Goal: Information Seeking & Learning: Compare options

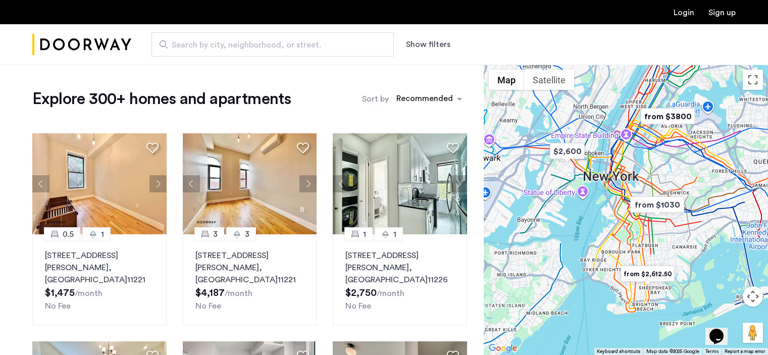
click at [663, 163] on div at bounding box center [626, 210] width 284 height 290
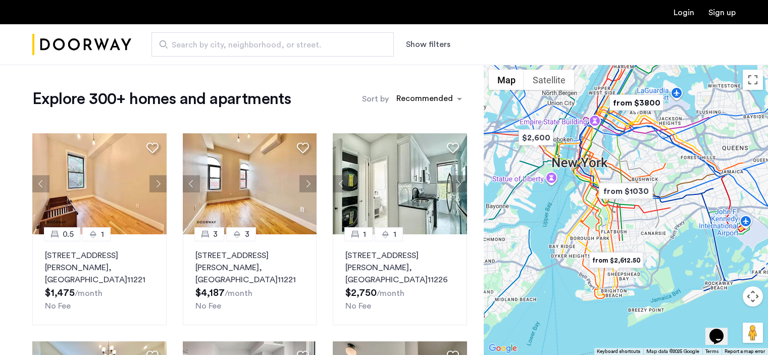
drag, startPoint x: 689, startPoint y: 228, endPoint x: 660, endPoint y: 215, distance: 32.5
click at [660, 215] on div at bounding box center [626, 210] width 284 height 290
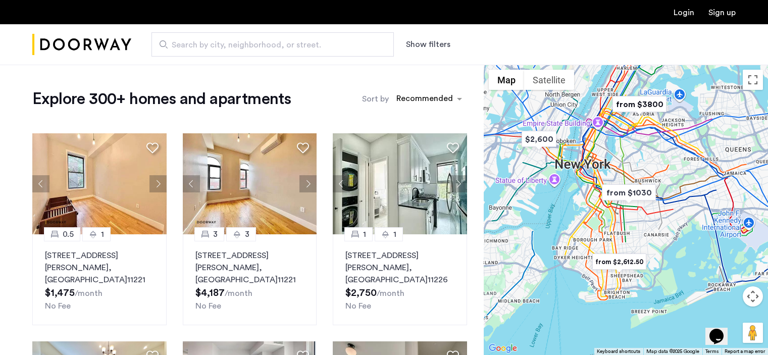
click at [621, 191] on img "from $1030" at bounding box center [629, 192] width 62 height 23
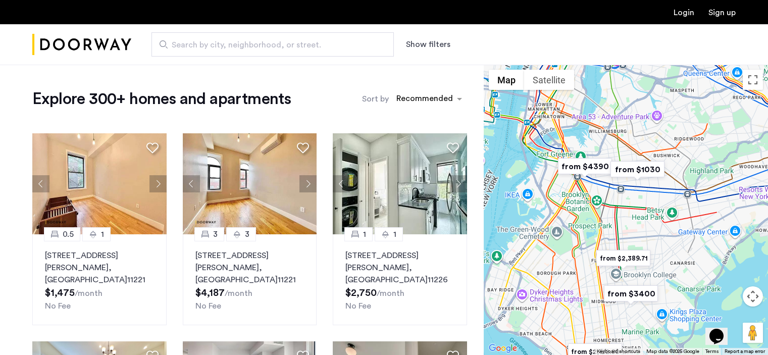
click at [567, 165] on img "from $4390" at bounding box center [585, 166] width 62 height 23
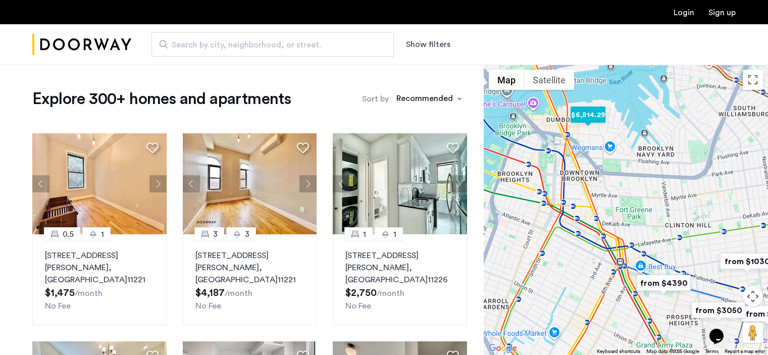
click at [587, 116] on img "$6,814.29" at bounding box center [587, 114] width 43 height 23
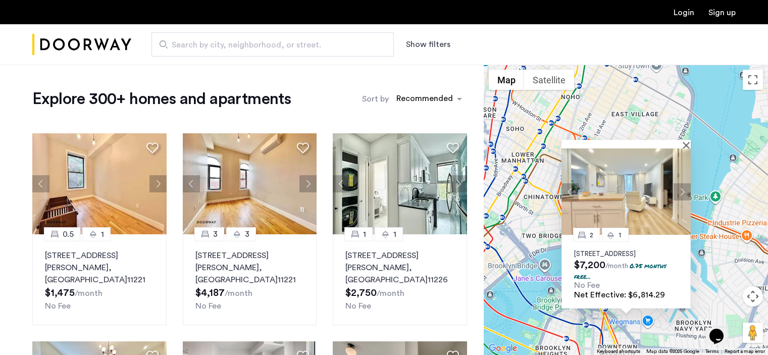
click at [680, 184] on button "Next apartment" at bounding box center [681, 191] width 17 height 17
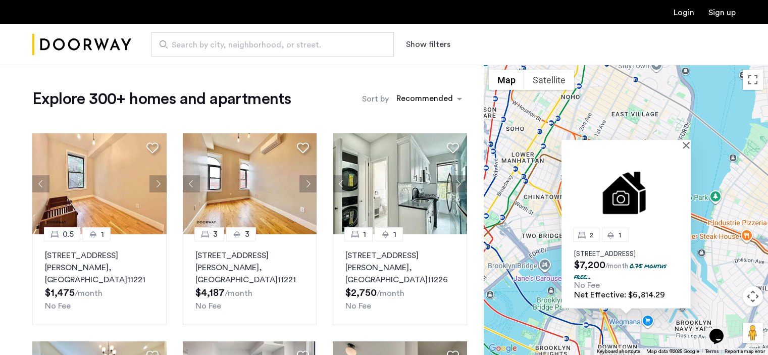
click at [680, 185] on img at bounding box center [625, 191] width 129 height 86
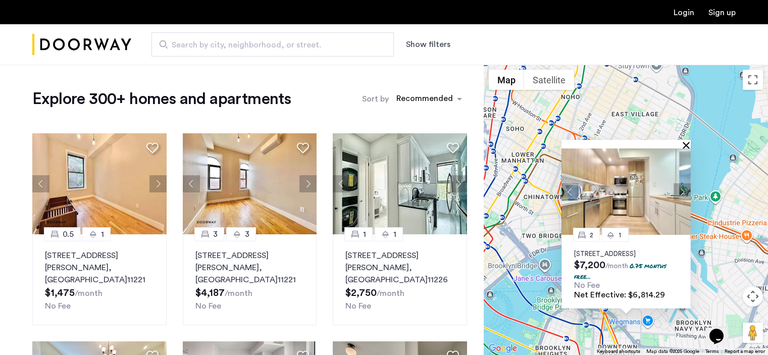
click at [684, 141] on button "Close" at bounding box center [687, 144] width 7 height 7
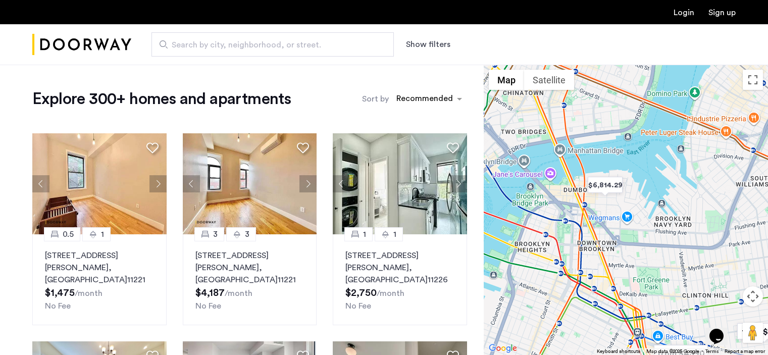
drag, startPoint x: 688, startPoint y: 229, endPoint x: 662, endPoint y: 101, distance: 130.8
click at [663, 102] on div at bounding box center [626, 210] width 284 height 290
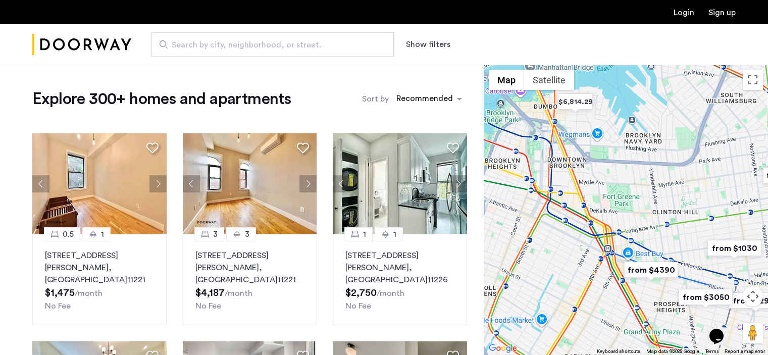
drag, startPoint x: 628, startPoint y: 244, endPoint x: 599, endPoint y: 168, distance: 81.6
click at [599, 168] on div at bounding box center [626, 210] width 284 height 290
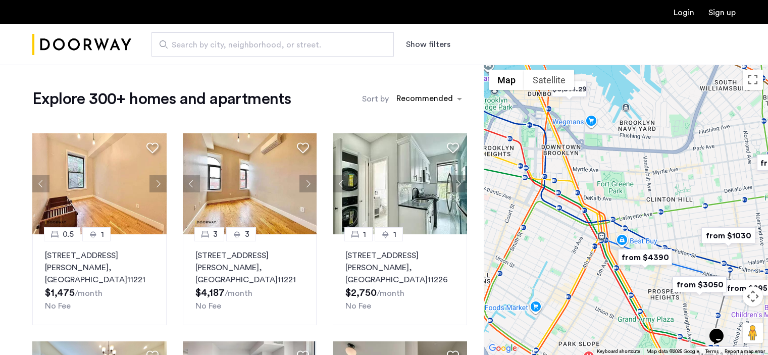
click at [651, 258] on img "from $4390" at bounding box center [645, 257] width 62 height 23
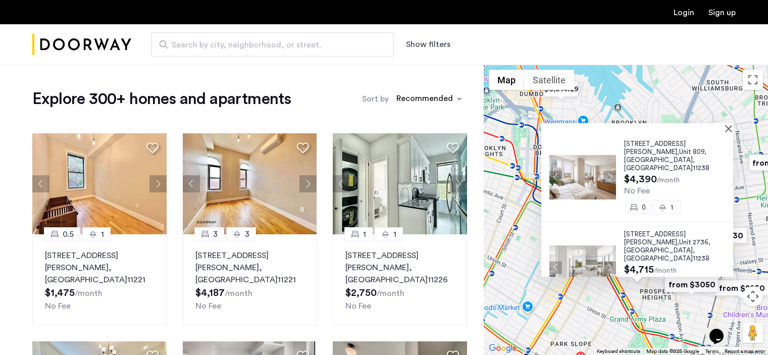
click at [417, 50] on button "Show filters" at bounding box center [428, 44] width 44 height 12
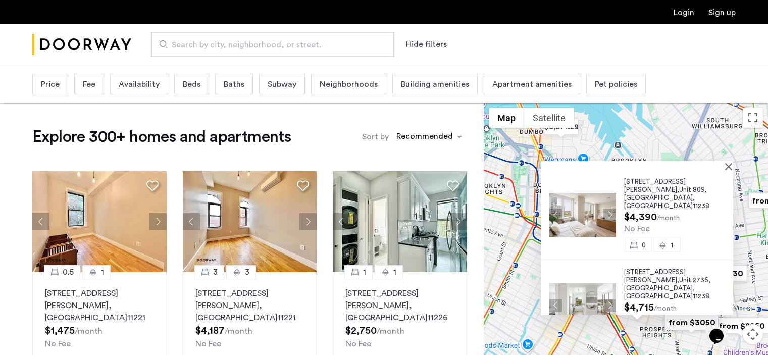
click at [202, 82] on div "Beds" at bounding box center [191, 84] width 35 height 21
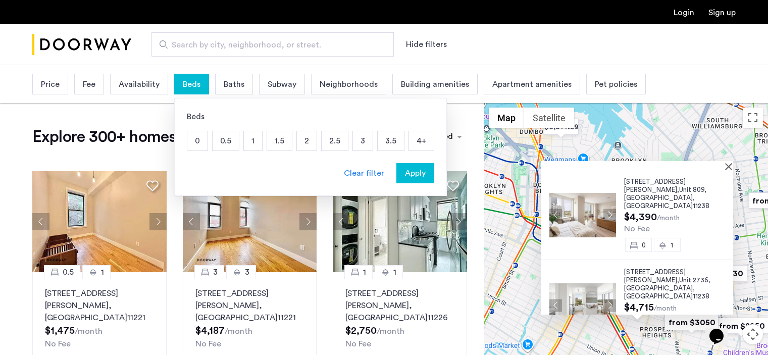
click at [302, 146] on p "2" at bounding box center [307, 140] width 20 height 19
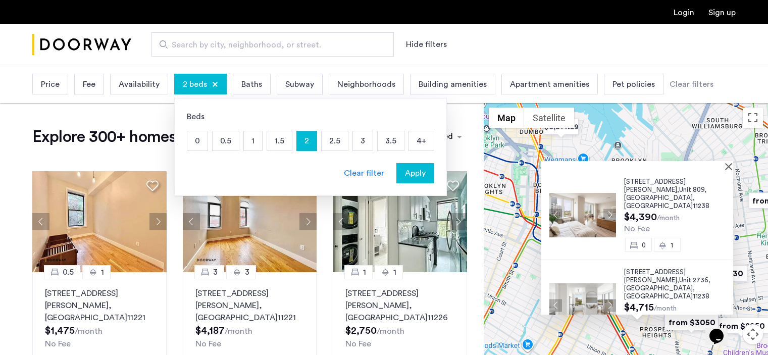
click at [246, 80] on span "Baths" at bounding box center [251, 84] width 21 height 12
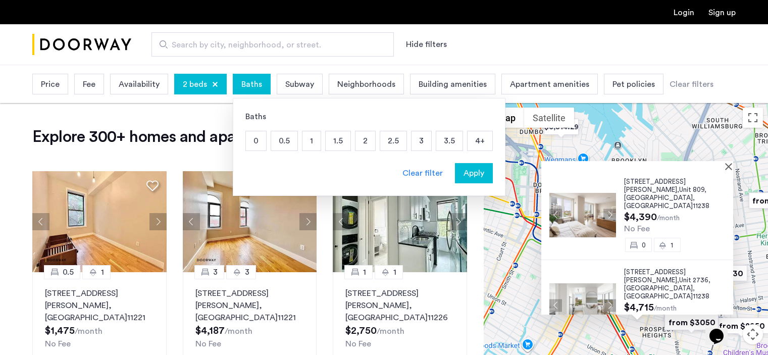
click at [363, 138] on p "2" at bounding box center [365, 140] width 20 height 19
click at [492, 174] on div "Baths 0 0.5 1 1.5 2 2.5 3 3.5 4+ Clear filter Apply" at bounding box center [369, 147] width 273 height 98
click at [468, 175] on span "Apply" at bounding box center [473, 173] width 21 height 12
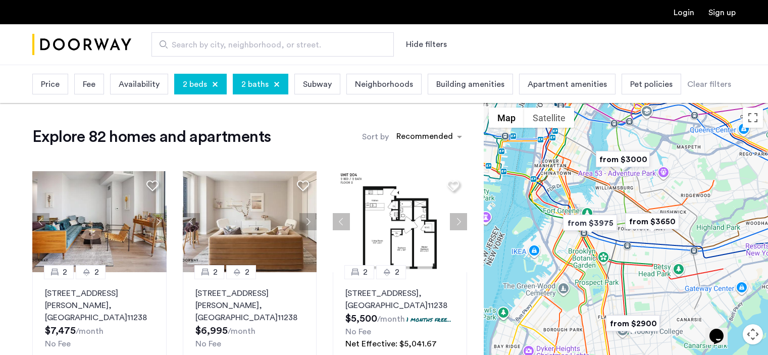
click at [585, 219] on img "from $3975" at bounding box center [590, 222] width 62 height 23
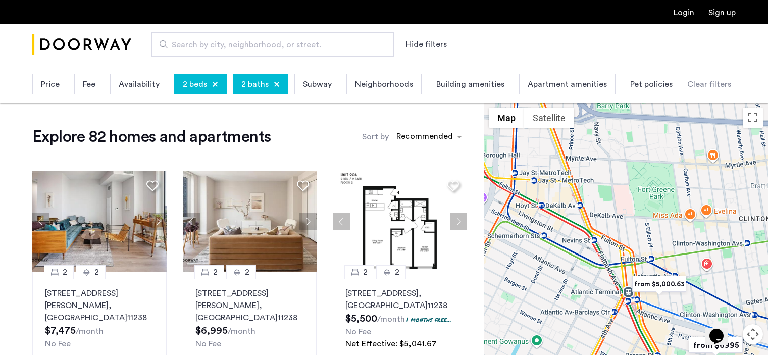
drag, startPoint x: 552, startPoint y: 181, endPoint x: 711, endPoint y: 245, distance: 171.7
click at [708, 242] on div "To navigate, press the arrow keys." at bounding box center [626, 247] width 284 height 290
click at [670, 283] on img "from $5,000.63" at bounding box center [659, 284] width 62 height 23
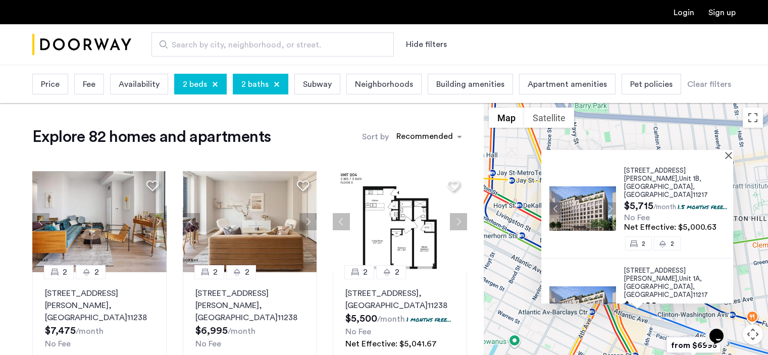
click at [593, 198] on img at bounding box center [582, 208] width 67 height 44
click at [733, 156] on button "Close" at bounding box center [730, 154] width 7 height 7
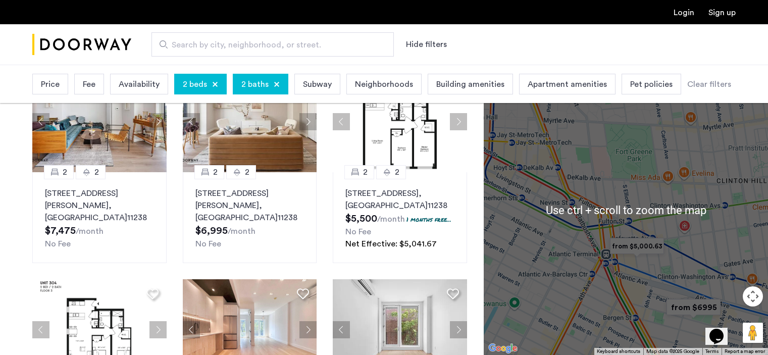
scroll to position [101, 0]
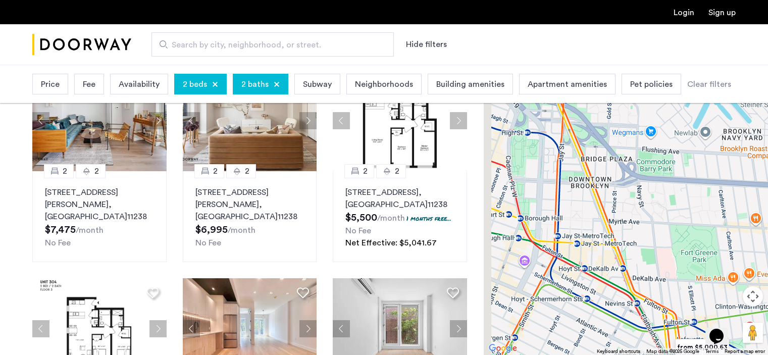
drag, startPoint x: 591, startPoint y: 175, endPoint x: 660, endPoint y: 281, distance: 126.7
click at [660, 281] on div at bounding box center [626, 210] width 284 height 290
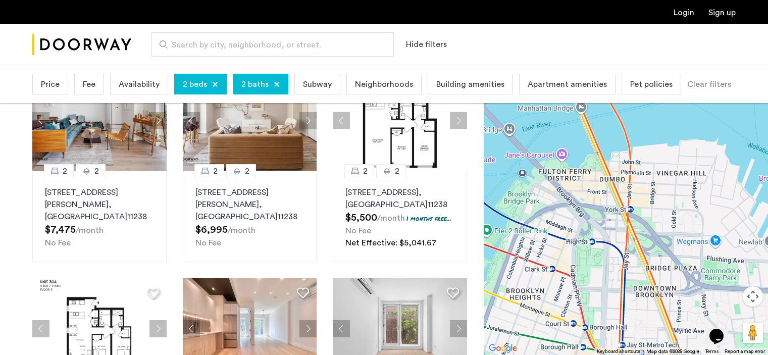
drag, startPoint x: 593, startPoint y: 193, endPoint x: 653, endPoint y: 303, distance: 125.8
click at [653, 303] on div at bounding box center [626, 210] width 284 height 290
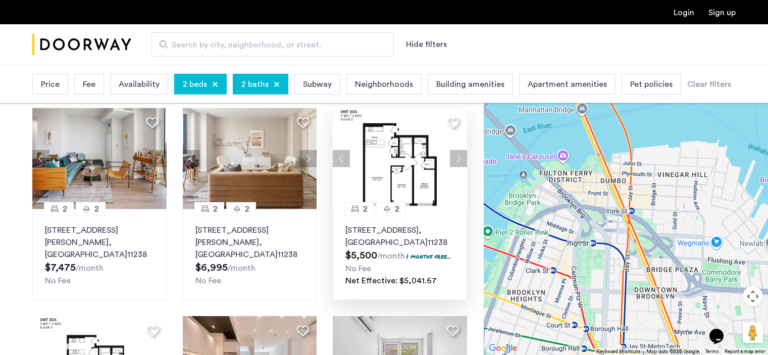
scroll to position [0, 0]
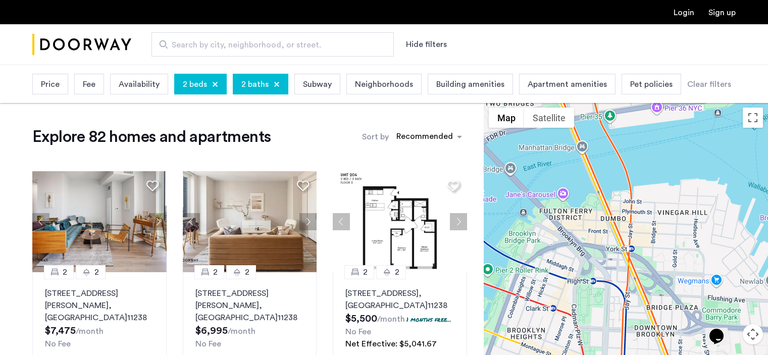
click at [41, 84] on span "Price" at bounding box center [50, 84] width 19 height 12
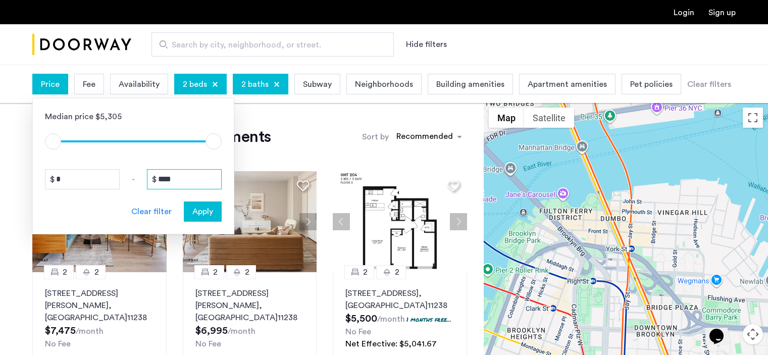
drag, startPoint x: 181, startPoint y: 178, endPoint x: 140, endPoint y: 179, distance: 40.9
click at [140, 179] on div "* - ****" at bounding box center [133, 179] width 177 height 20
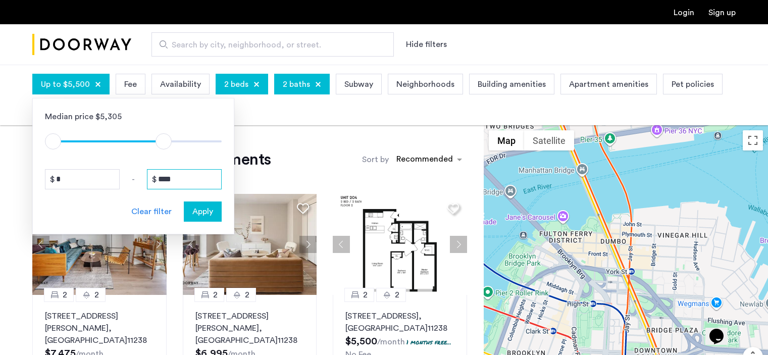
type input "****"
click at [204, 212] on span "Apply" at bounding box center [202, 211] width 21 height 12
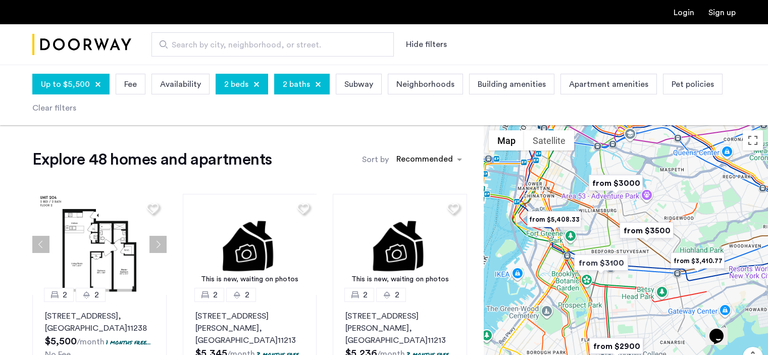
drag, startPoint x: 7, startPoint y: 269, endPoint x: 12, endPoint y: 269, distance: 5.1
click at [642, 208] on div at bounding box center [626, 270] width 284 height 290
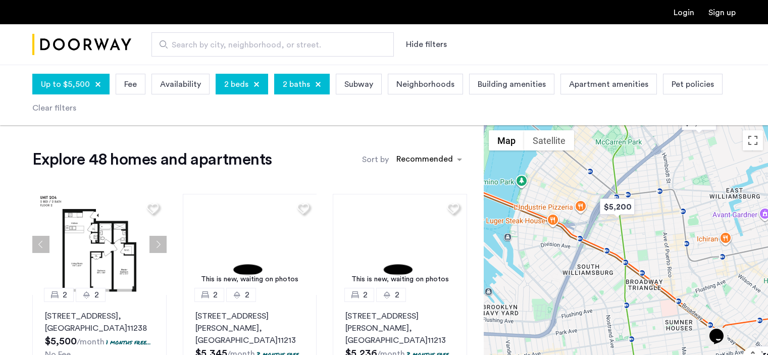
drag, startPoint x: 582, startPoint y: 211, endPoint x: 657, endPoint y: 263, distance: 91.0
click at [657, 263] on div at bounding box center [626, 270] width 284 height 290
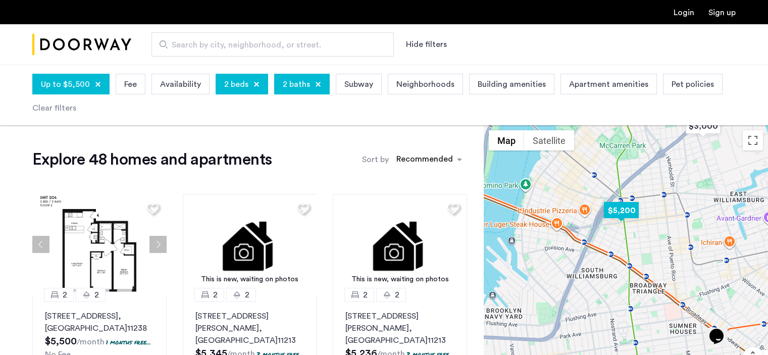
click at [625, 215] on img "$5,200" at bounding box center [621, 210] width 43 height 23
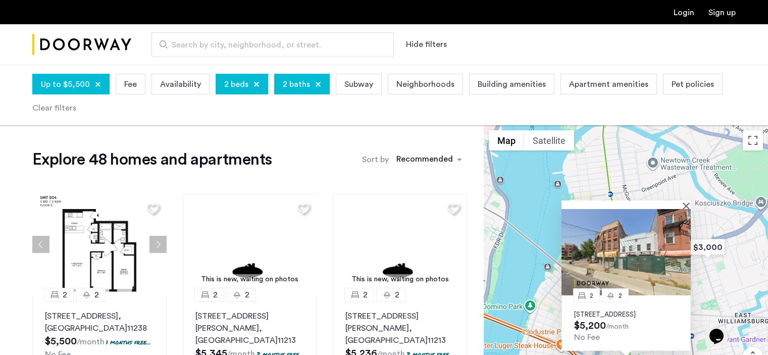
click at [646, 265] on img at bounding box center [625, 252] width 129 height 86
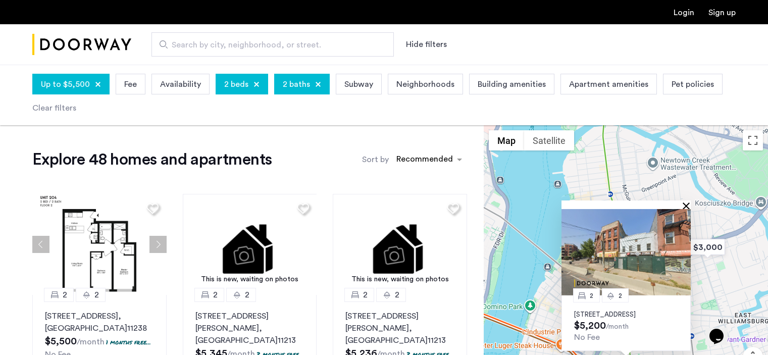
click at [686, 202] on button "Close" at bounding box center [687, 205] width 7 height 7
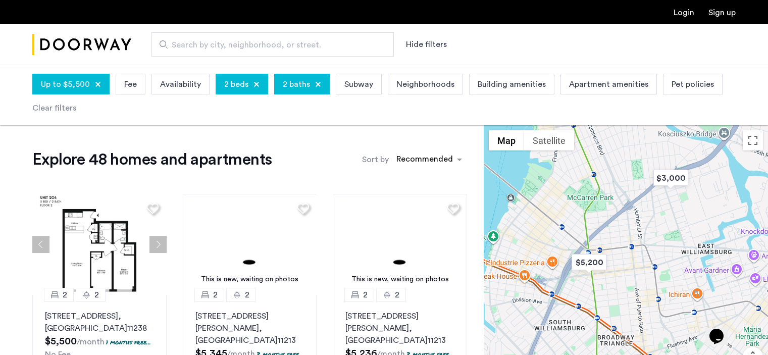
drag, startPoint x: 650, startPoint y: 244, endPoint x: 609, endPoint y: 171, distance: 83.6
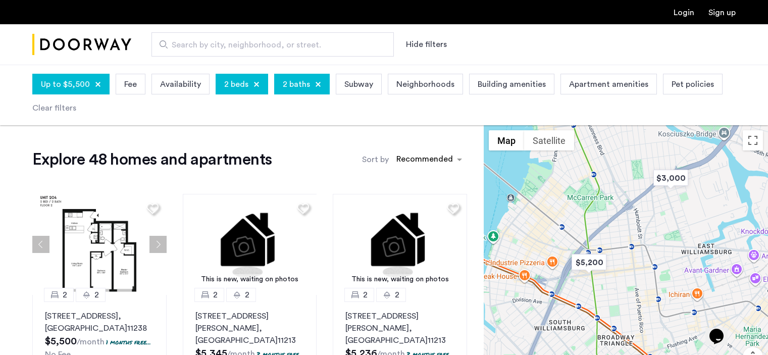
click at [609, 171] on div at bounding box center [626, 270] width 284 height 290
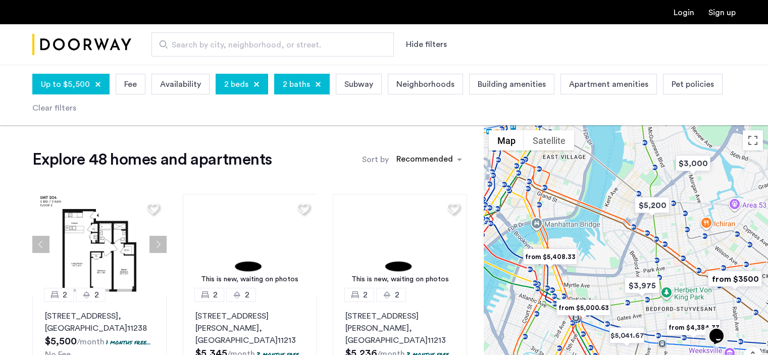
drag, startPoint x: 623, startPoint y: 269, endPoint x: 680, endPoint y: 216, distance: 77.9
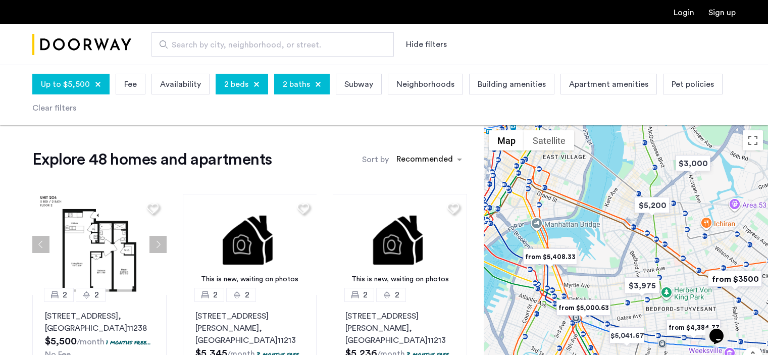
click at [680, 216] on div at bounding box center [626, 270] width 284 height 290
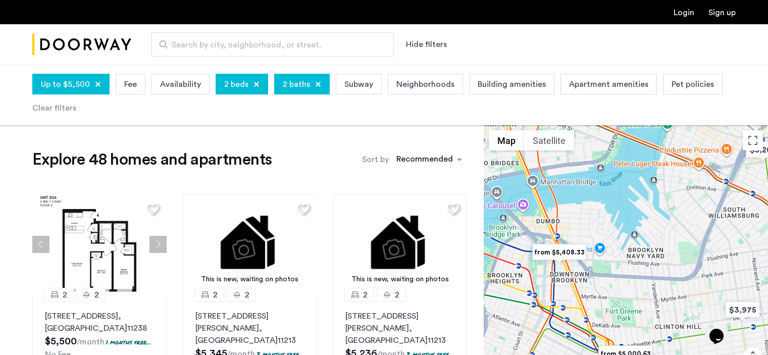
click at [563, 255] on img "from $5,408.33" at bounding box center [559, 252] width 62 height 23
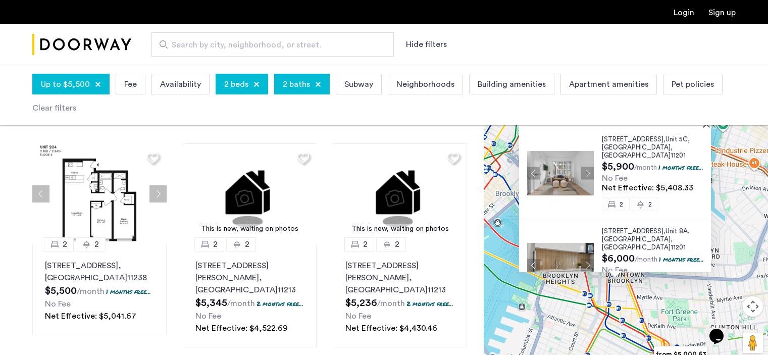
click at [564, 171] on img at bounding box center [560, 173] width 67 height 44
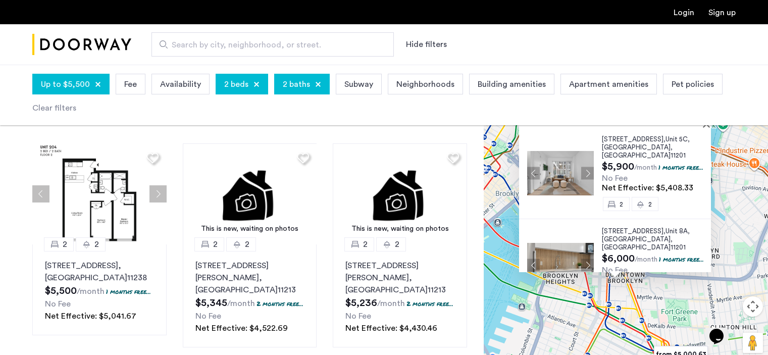
click at [568, 243] on img at bounding box center [560, 265] width 67 height 44
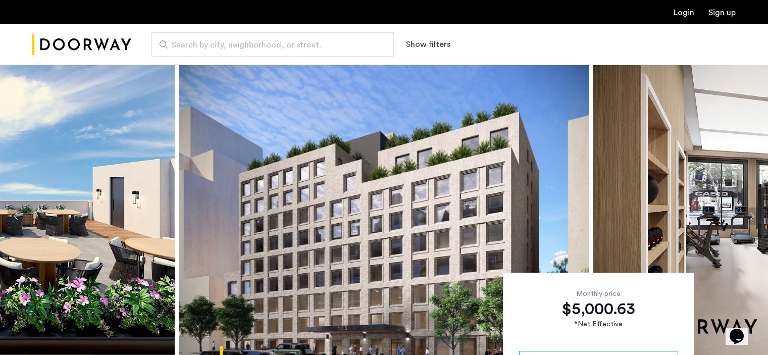
click at [363, 196] on img at bounding box center [384, 216] width 410 height 303
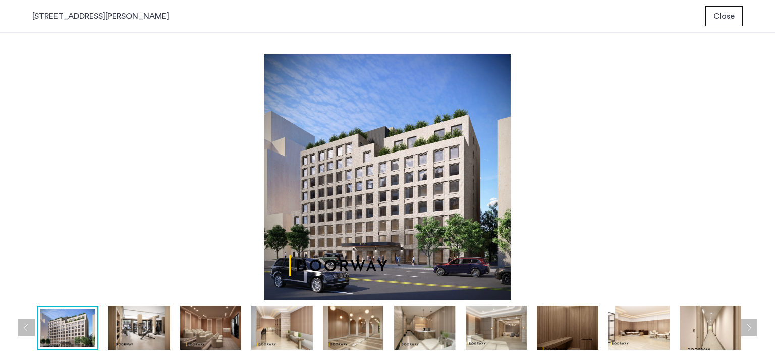
click at [575, 324] on img at bounding box center [567, 327] width 61 height 44
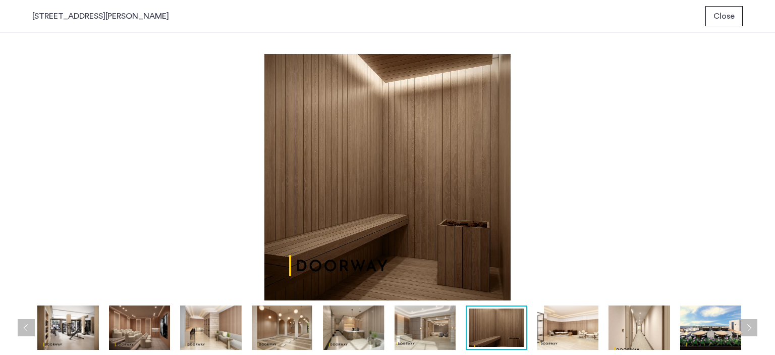
click at [627, 319] on img at bounding box center [639, 327] width 61 height 44
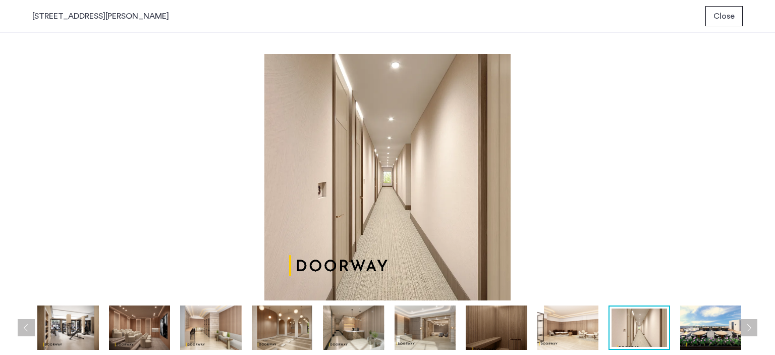
click at [695, 322] on img at bounding box center [710, 327] width 61 height 44
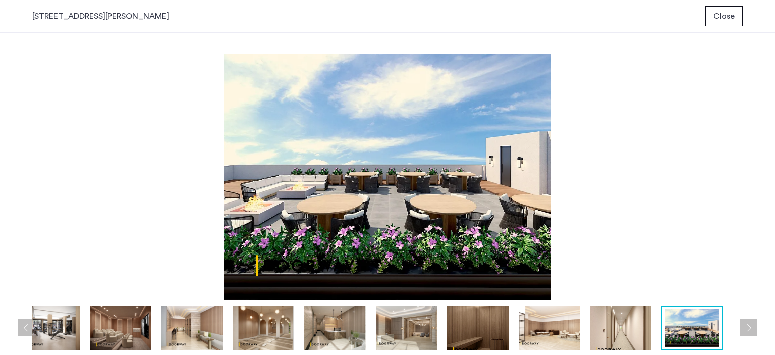
drag, startPoint x: 699, startPoint y: 321, endPoint x: 588, endPoint y: 324, distance: 110.6
click at [588, 324] on div at bounding box center [335, 327] width 787 height 44
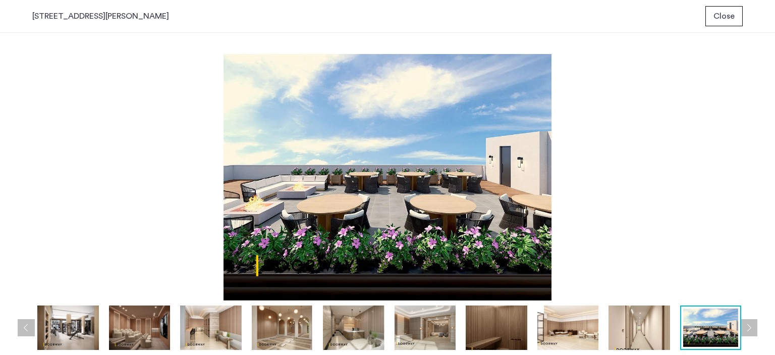
click at [583, 326] on img at bounding box center [568, 327] width 61 height 44
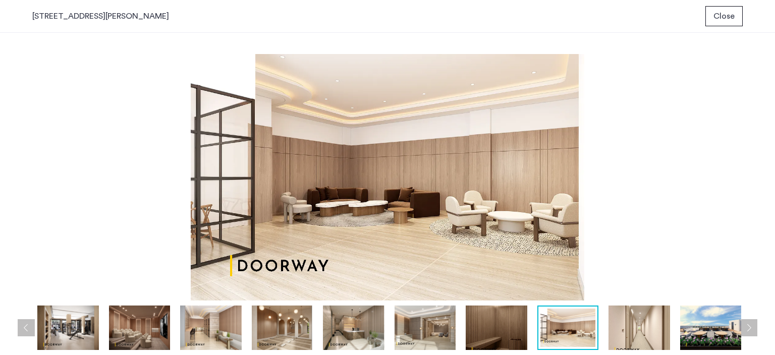
click at [752, 326] on button "Next apartment" at bounding box center [748, 327] width 17 height 17
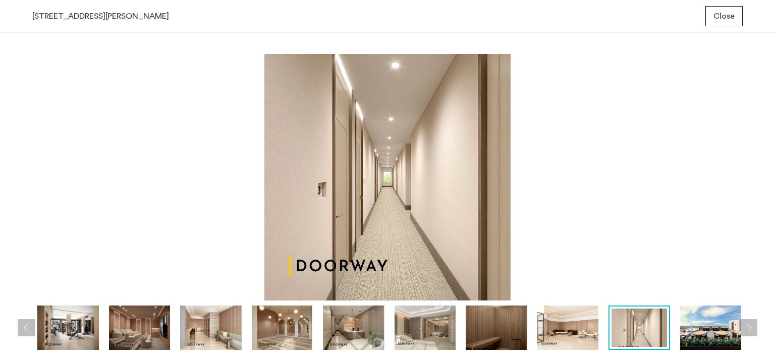
click at [751, 327] on button "Next apartment" at bounding box center [748, 327] width 17 height 17
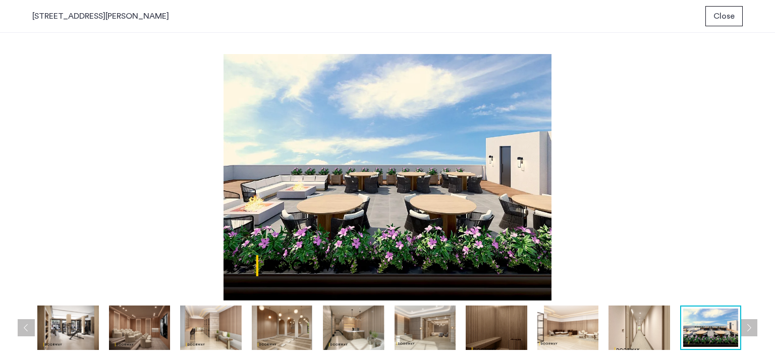
click at [751, 327] on button "Next apartment" at bounding box center [748, 327] width 17 height 17
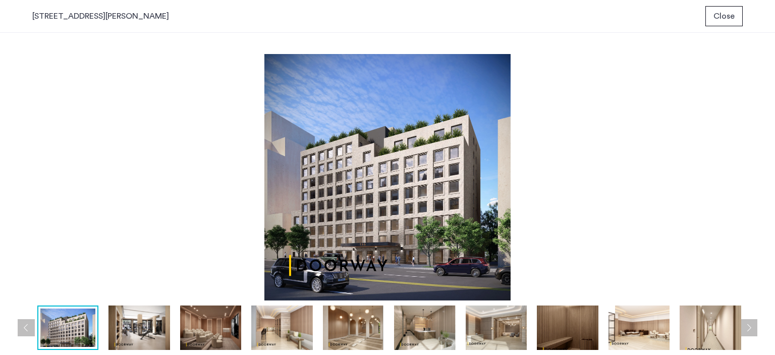
click at [751, 327] on button "Next apartment" at bounding box center [748, 327] width 17 height 17
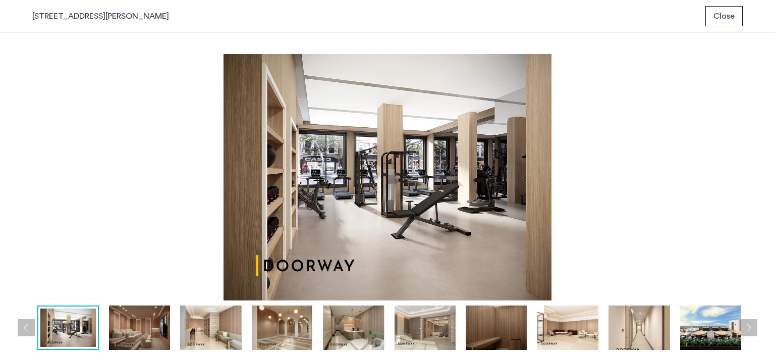
click at [751, 327] on button "Next apartment" at bounding box center [748, 327] width 17 height 17
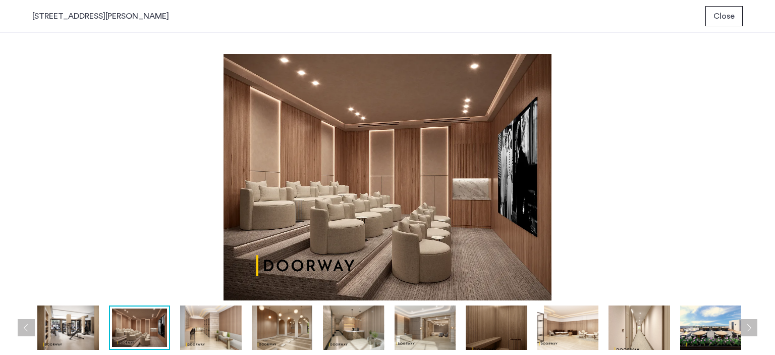
click at [751, 327] on button "Next apartment" at bounding box center [748, 327] width 17 height 17
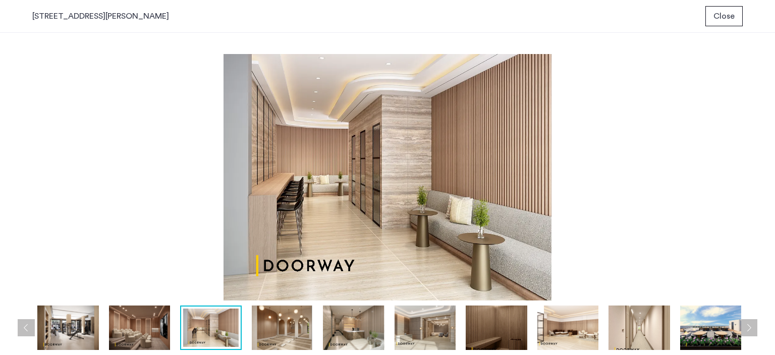
click at [751, 327] on button "Next apartment" at bounding box center [748, 327] width 17 height 17
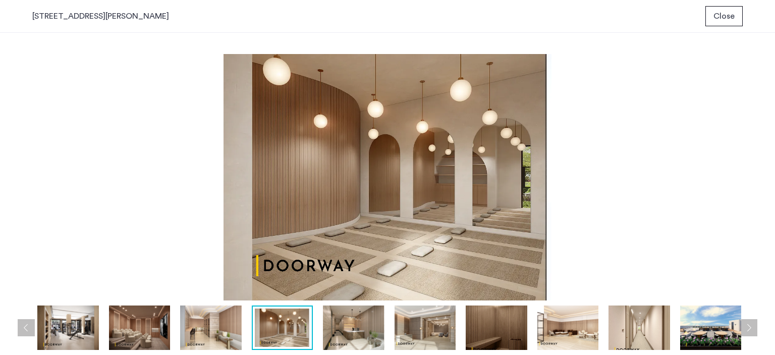
click at [751, 327] on button "Next apartment" at bounding box center [748, 327] width 17 height 17
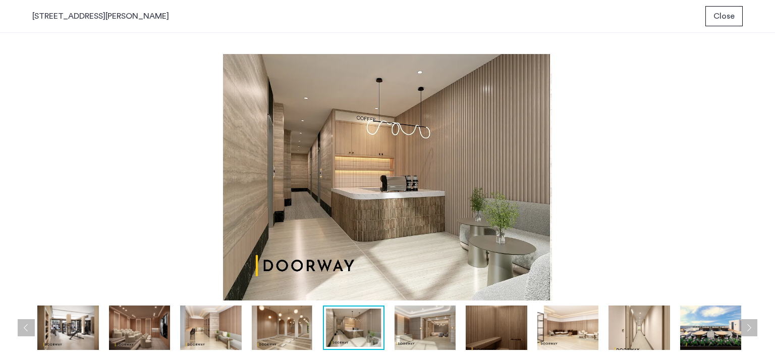
click at [718, 12] on span "Close" at bounding box center [724, 16] width 21 height 12
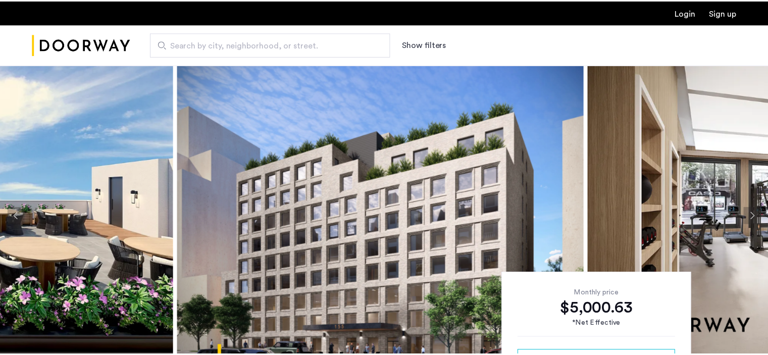
scroll to position [13, 0]
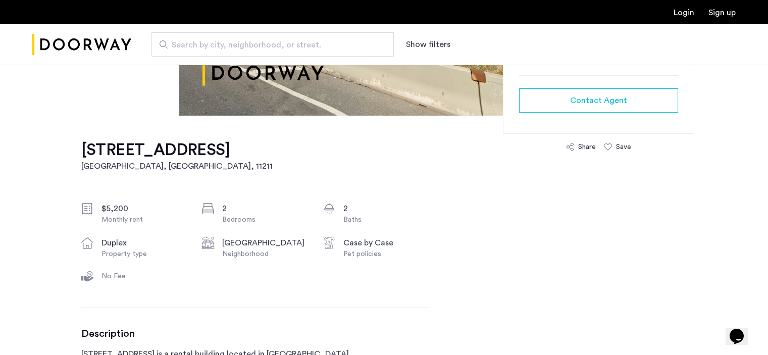
scroll to position [252, 0]
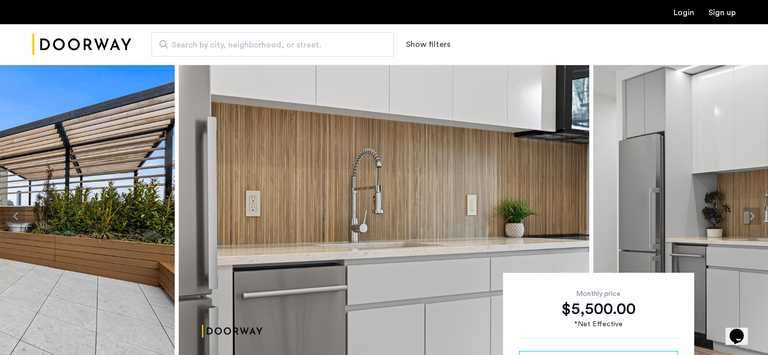
scroll to position [50, 0]
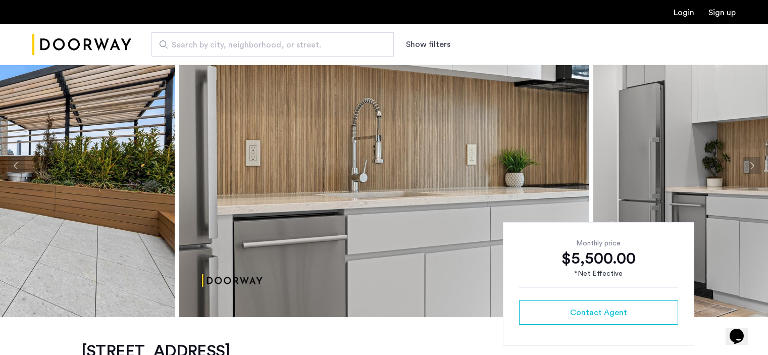
click at [748, 165] on button "Next apartment" at bounding box center [751, 165] width 17 height 17
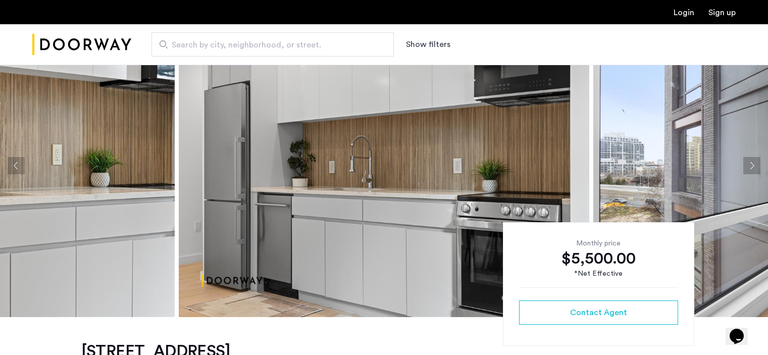
click at [748, 165] on button "Next apartment" at bounding box center [751, 165] width 17 height 17
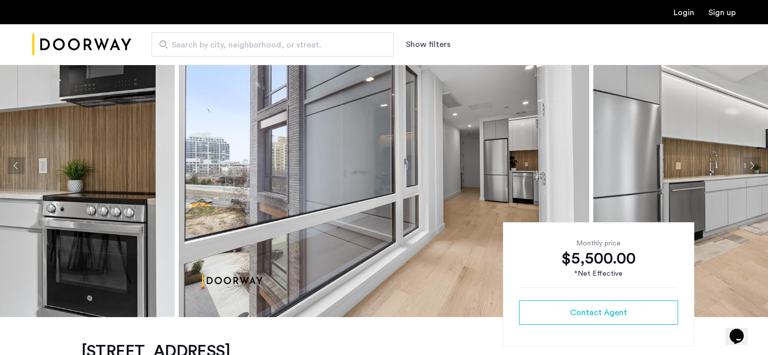
click at [748, 165] on button "Next apartment" at bounding box center [751, 165] width 17 height 17
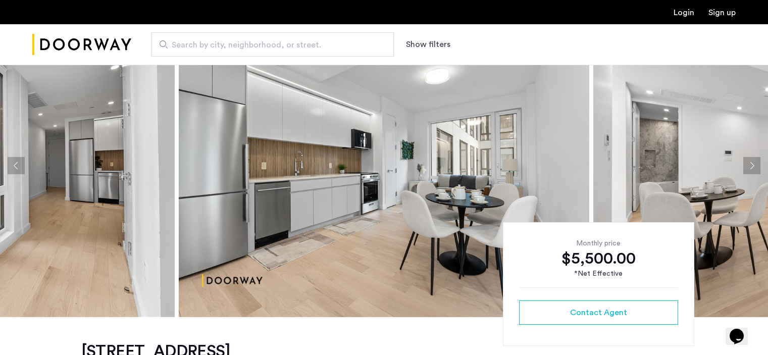
click at [748, 165] on button "Next apartment" at bounding box center [751, 165] width 17 height 17
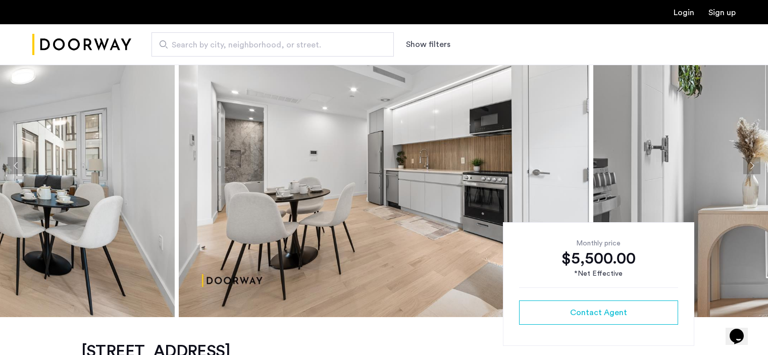
click at [748, 165] on button "Next apartment" at bounding box center [751, 165] width 17 height 17
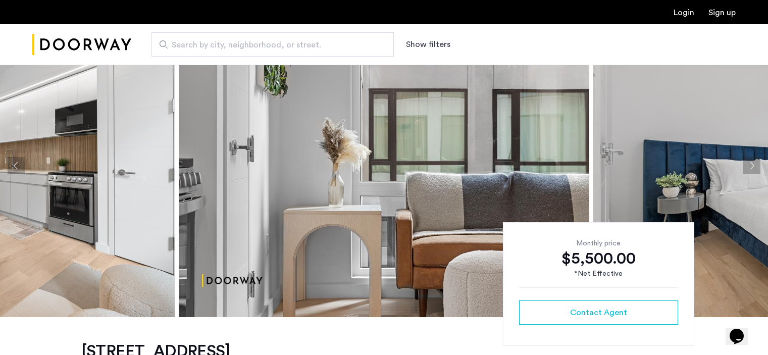
click at [748, 165] on button "Next apartment" at bounding box center [751, 165] width 17 height 17
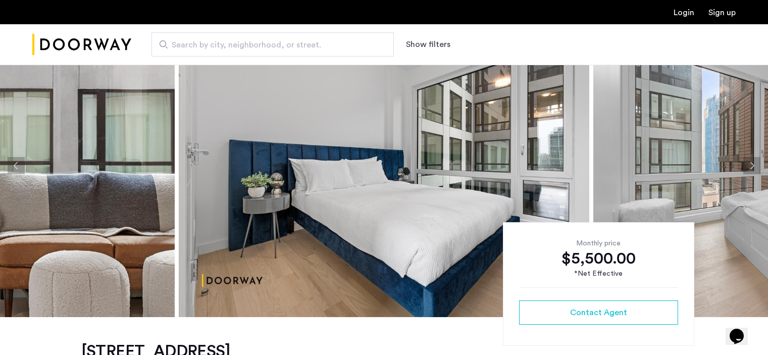
click at [748, 165] on button "Next apartment" at bounding box center [751, 165] width 17 height 17
